Goal: Information Seeking & Learning: Understand process/instructions

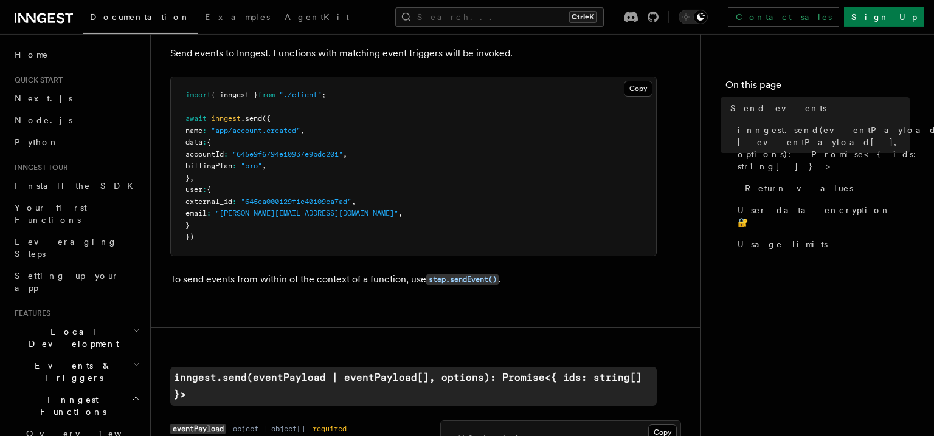
scroll to position [68, 0]
drag, startPoint x: 297, startPoint y: 88, endPoint x: 334, endPoint y: 97, distance: 38.2
click at [334, 97] on pre "import { inngest } from "./client" ; await inngest .send ({ name : "app/account…" at bounding box center [413, 165] width 485 height 179
click at [322, 97] on span ""./client"" at bounding box center [300, 93] width 43 height 9
click at [323, 100] on pre "import { inngest } from "./client" ; await inngest .send ({ name : "app/account…" at bounding box center [413, 165] width 485 height 179
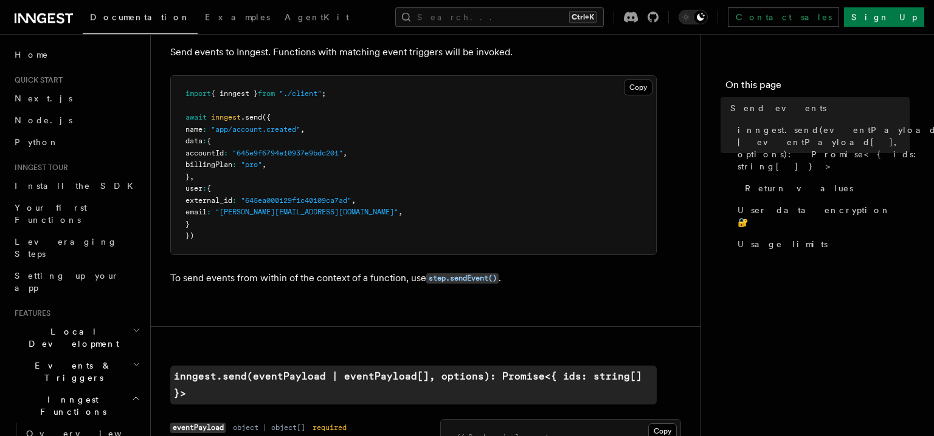
click at [300, 126] on span ""app/account.created"" at bounding box center [255, 129] width 89 height 9
drag, startPoint x: 223, startPoint y: 131, endPoint x: 313, endPoint y: 125, distance: 90.1
click at [305, 125] on span "name : "app/account.created" ," at bounding box center [244, 129] width 119 height 9
click at [305, 125] on span "," at bounding box center [302, 129] width 4 height 9
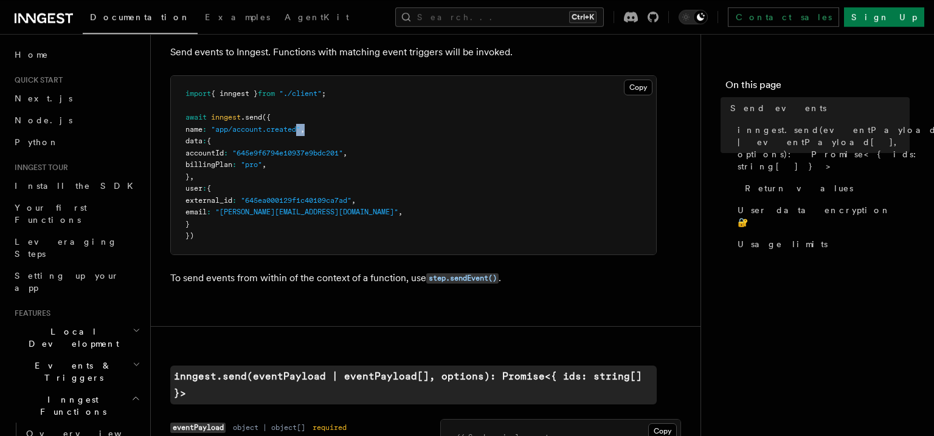
click at [232, 156] on pre "import { inngest } from "./client" ; await inngest .send ({ name : "app/account…" at bounding box center [413, 165] width 485 height 179
click at [328, 186] on pre "import { inngest } from "./client" ; await inngest .send ({ name : "app/account…" at bounding box center [413, 165] width 485 height 179
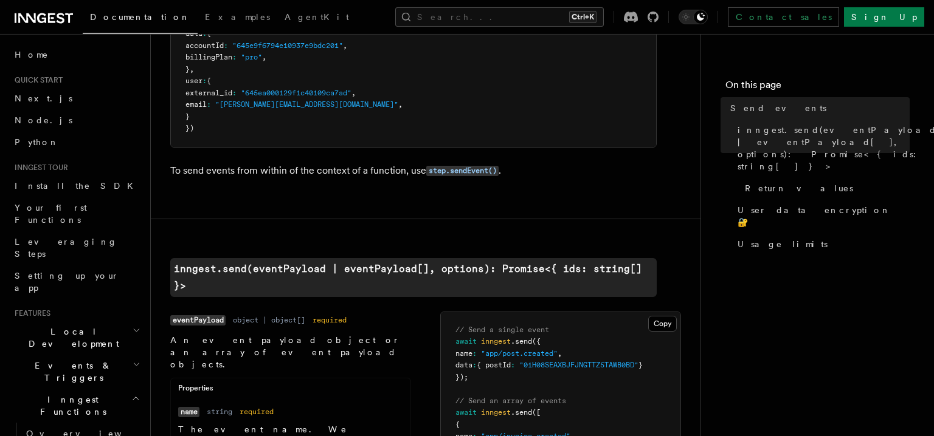
scroll to position [0, 0]
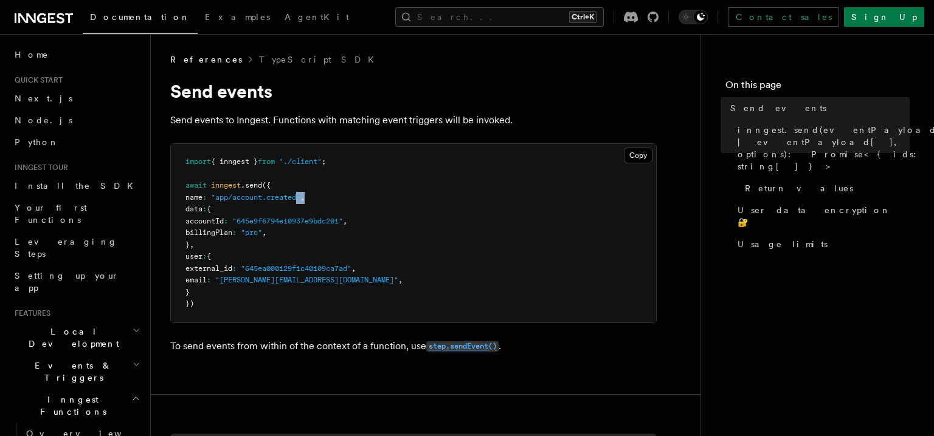
click at [458, 342] on code "step.sendEvent()" at bounding box center [462, 347] width 72 height 10
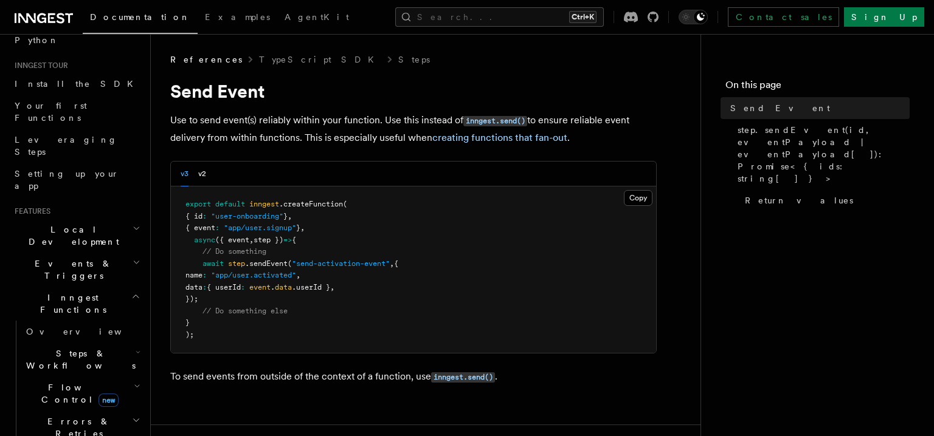
scroll to position [68, 0]
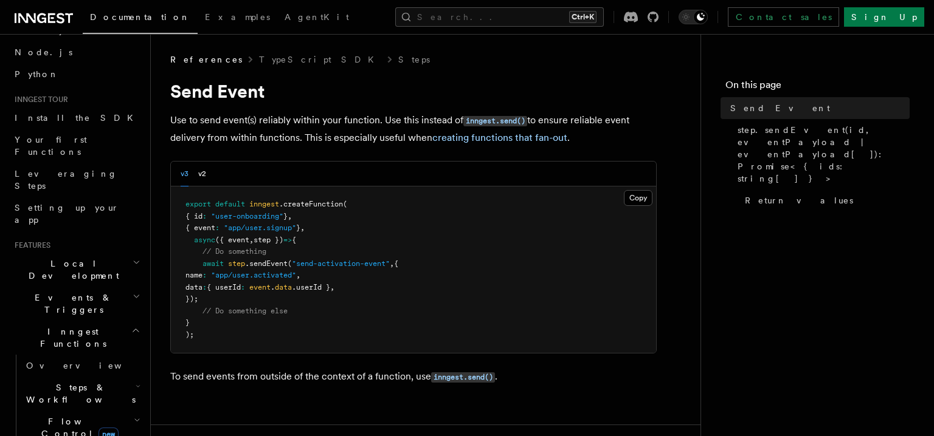
click at [137, 292] on icon "button" at bounding box center [137, 297] width 8 height 10
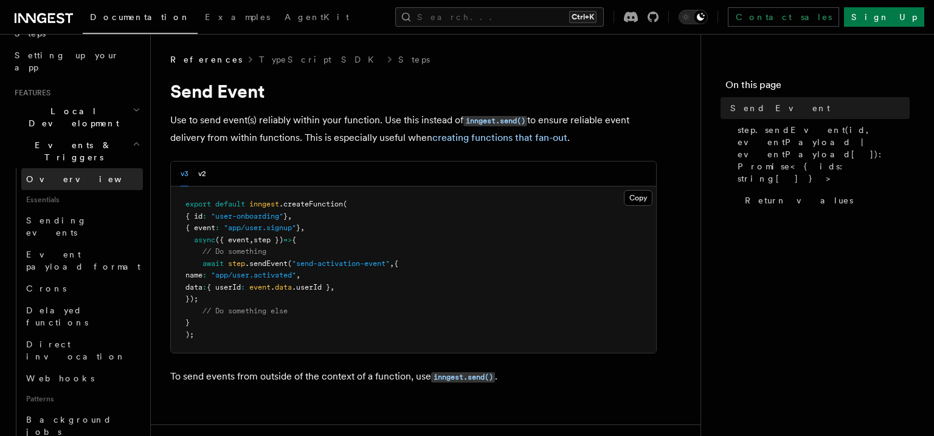
scroll to position [244, 0]
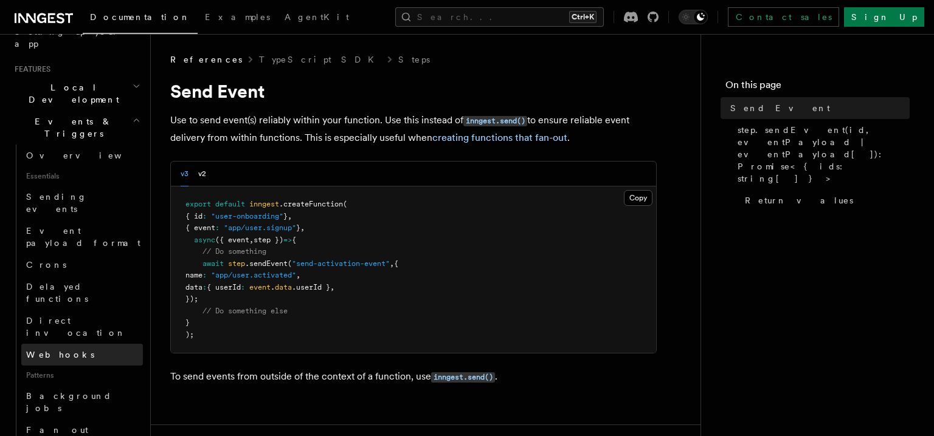
click at [35, 350] on span "Webhooks" at bounding box center [60, 355] width 68 height 10
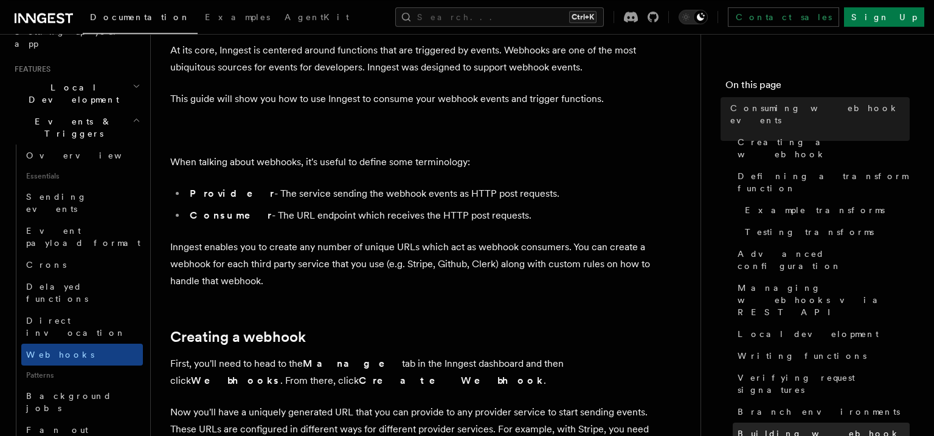
scroll to position [69, 0]
click at [859, 365] on nav "On this page Consuming webhook events Creating a webhook Defining a transform f…" at bounding box center [816, 235] width 233 height 402
click at [826, 401] on link "Branch environments" at bounding box center [821, 412] width 177 height 22
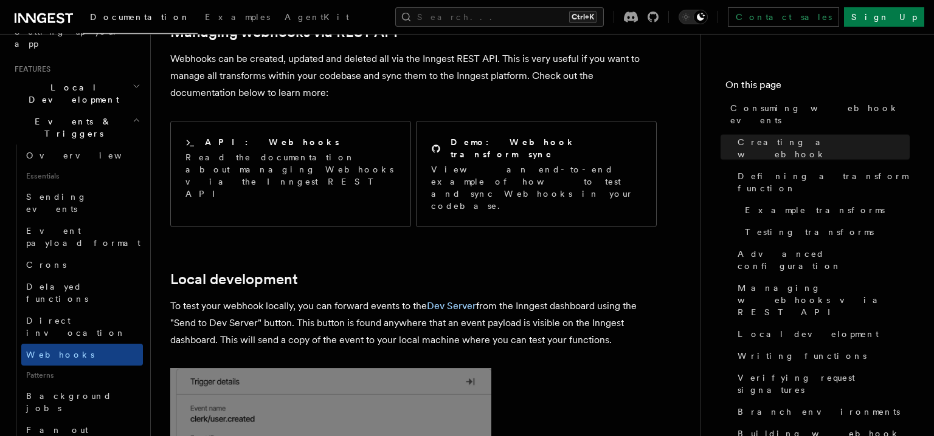
click at [823, 362] on nav "On this page Consuming webhook events Creating a webhook Defining a transform f…" at bounding box center [816, 235] width 233 height 402
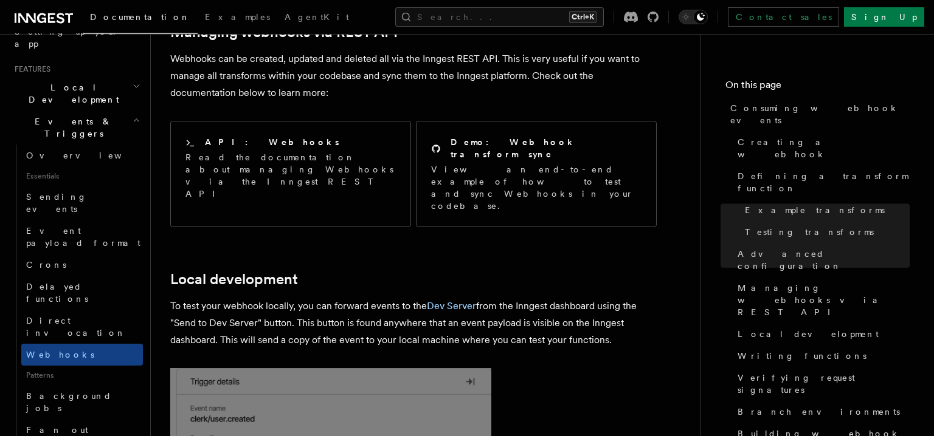
scroll to position [2494, 0]
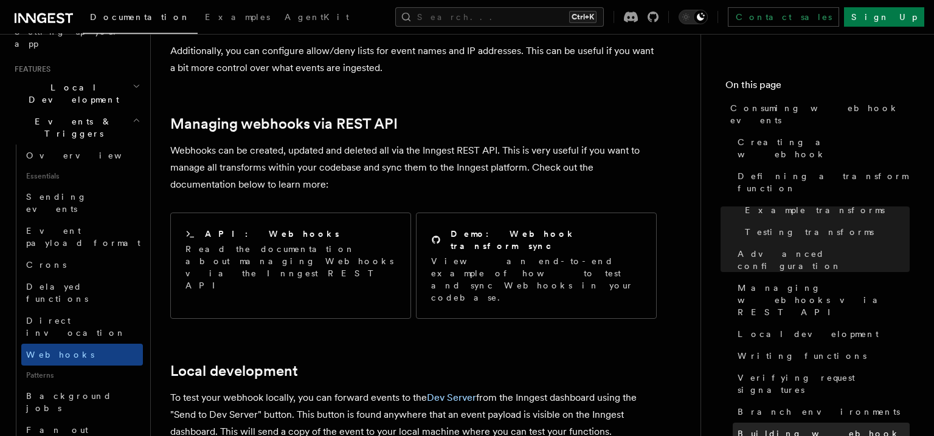
click at [813, 428] on span "Building webhook integrations" at bounding box center [823, 440] width 172 height 24
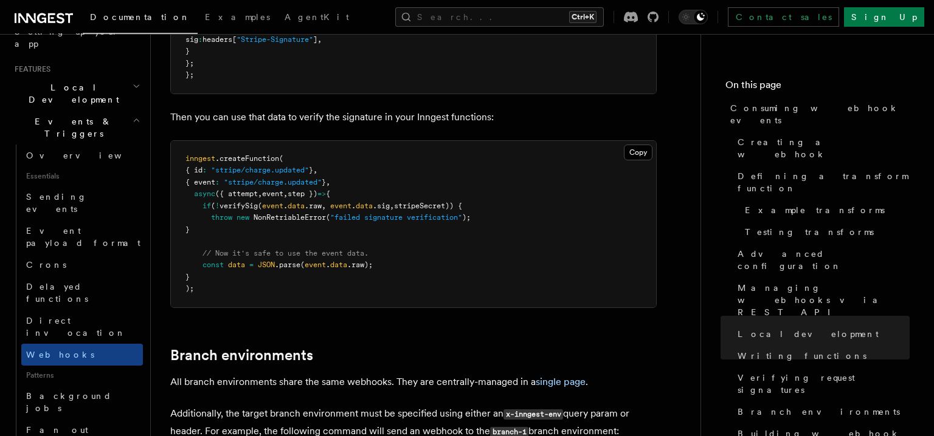
scroll to position [3769, 0]
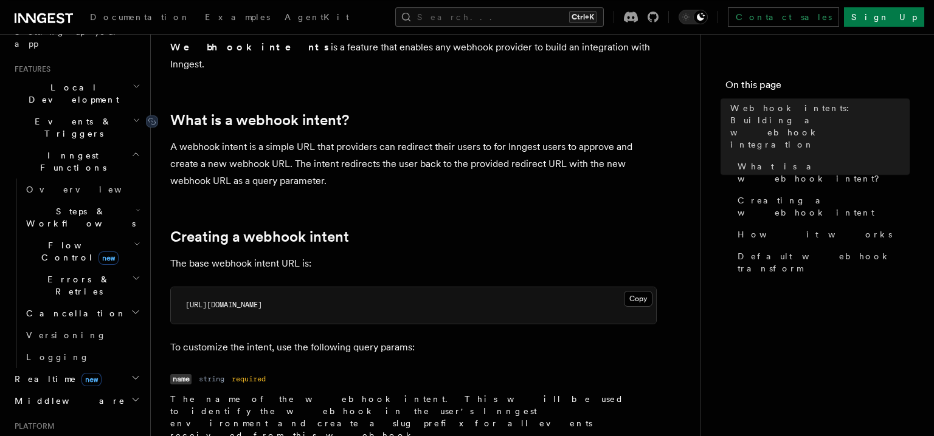
scroll to position [111, 0]
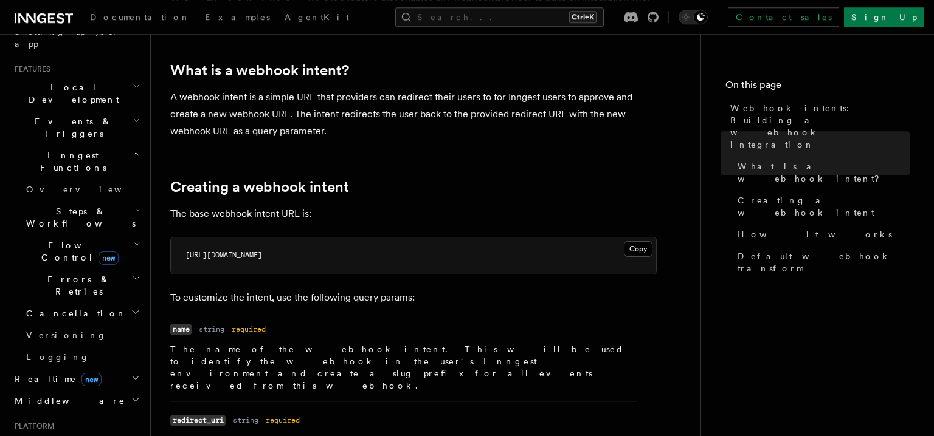
drag, startPoint x: 394, startPoint y: 80, endPoint x: 334, endPoint y: 108, distance: 65.6
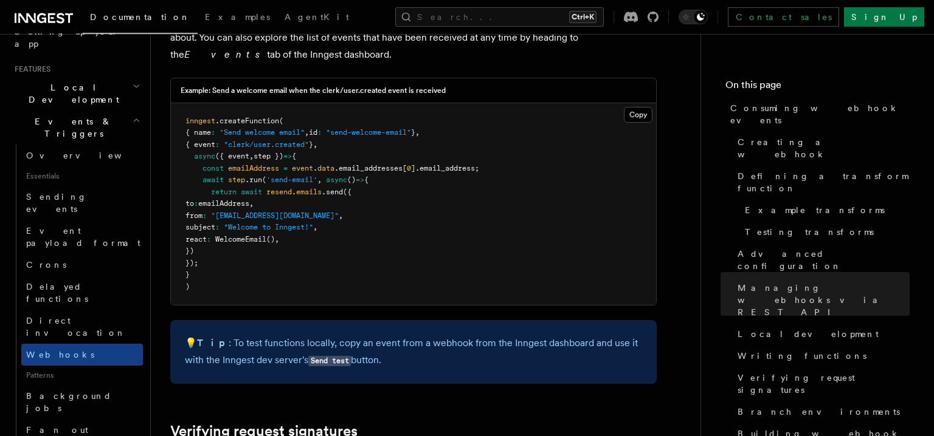
scroll to position [3211, 0]
drag, startPoint x: 536, startPoint y: 106, endPoint x: 567, endPoint y: 128, distance: 37.8
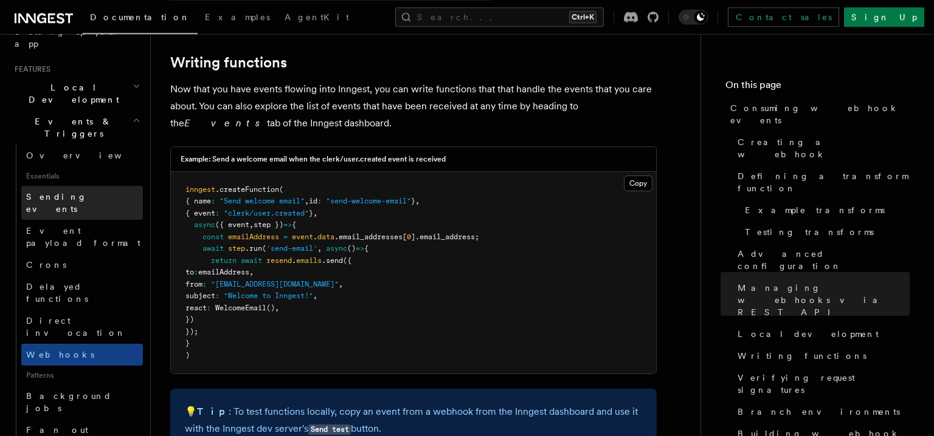
scroll to position [0, 0]
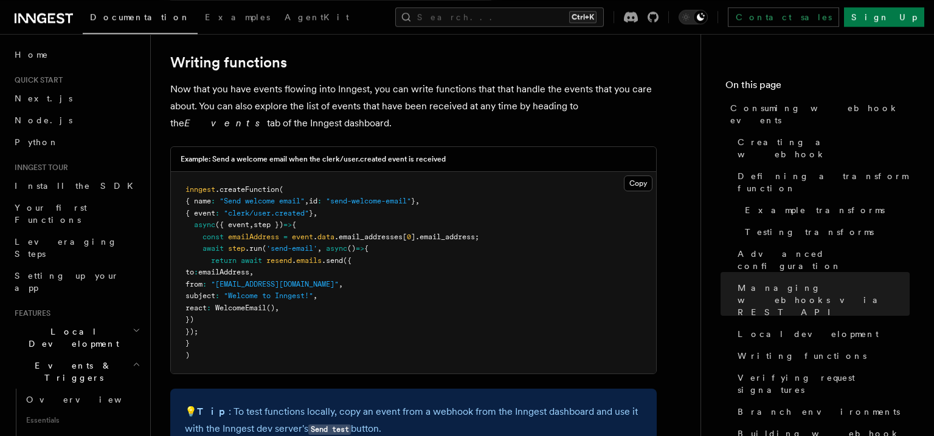
click at [44, 20] on icon at bounding box center [44, 18] width 58 height 15
